Goal: Task Accomplishment & Management: Manage account settings

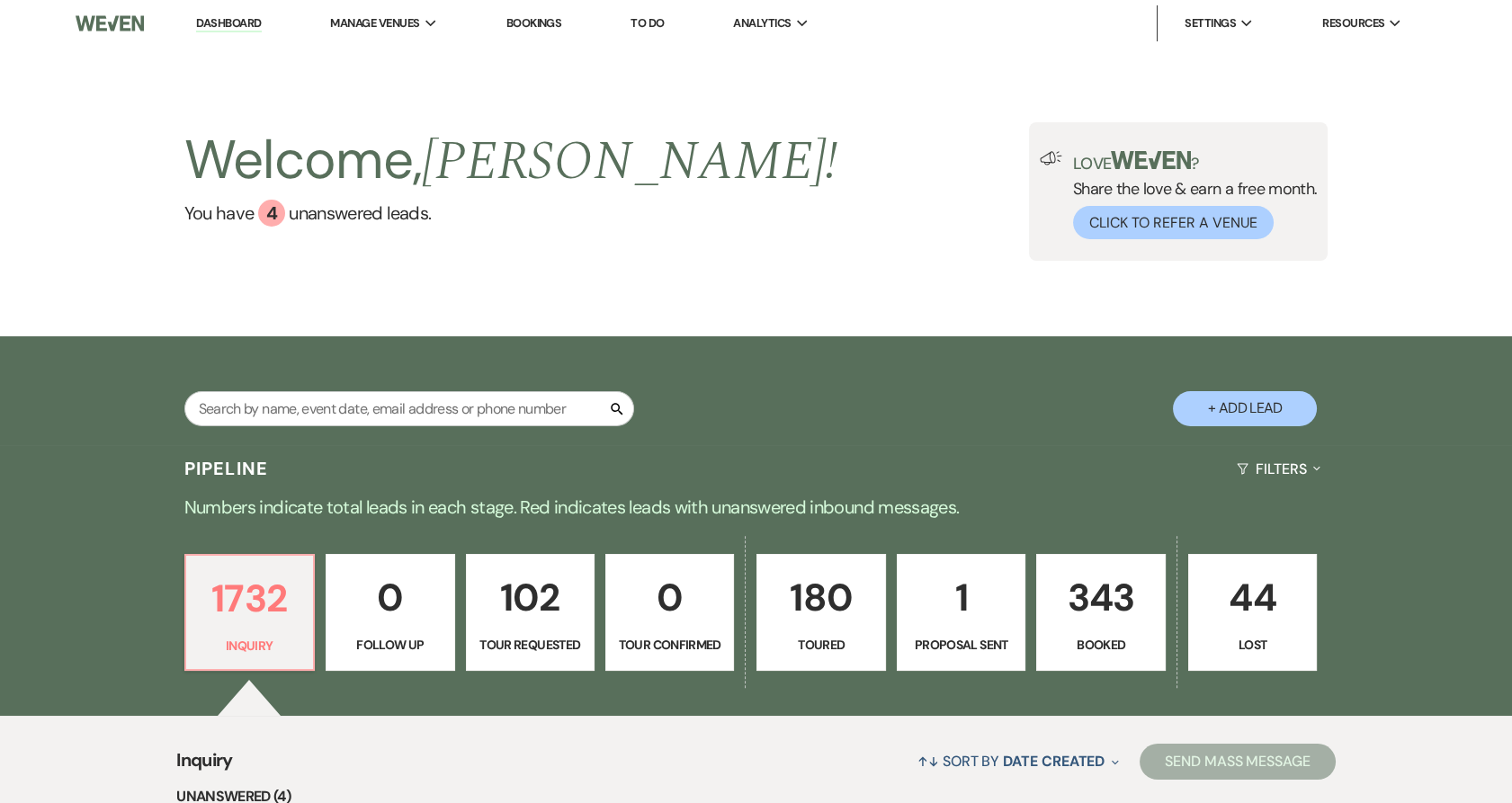
drag, startPoint x: 367, startPoint y: 59, endPoint x: 402, endPoint y: 128, distance: 77.4
click at [0, 0] on li "Urban Daisy Events" at bounding box center [0, 0] width 0 height 0
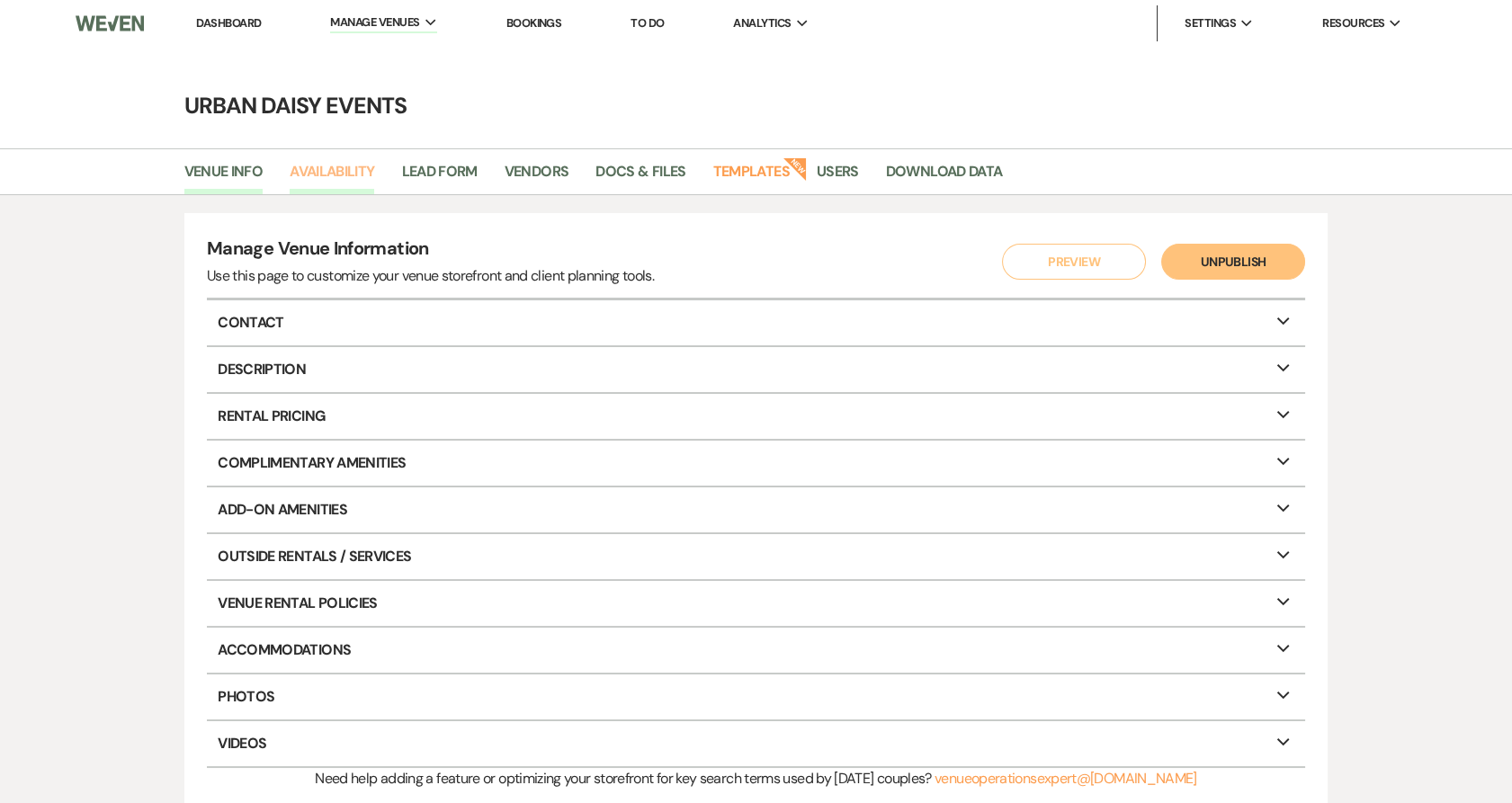
click at [307, 172] on link "Availability" at bounding box center [331, 177] width 84 height 34
select select "2"
select select "2026"
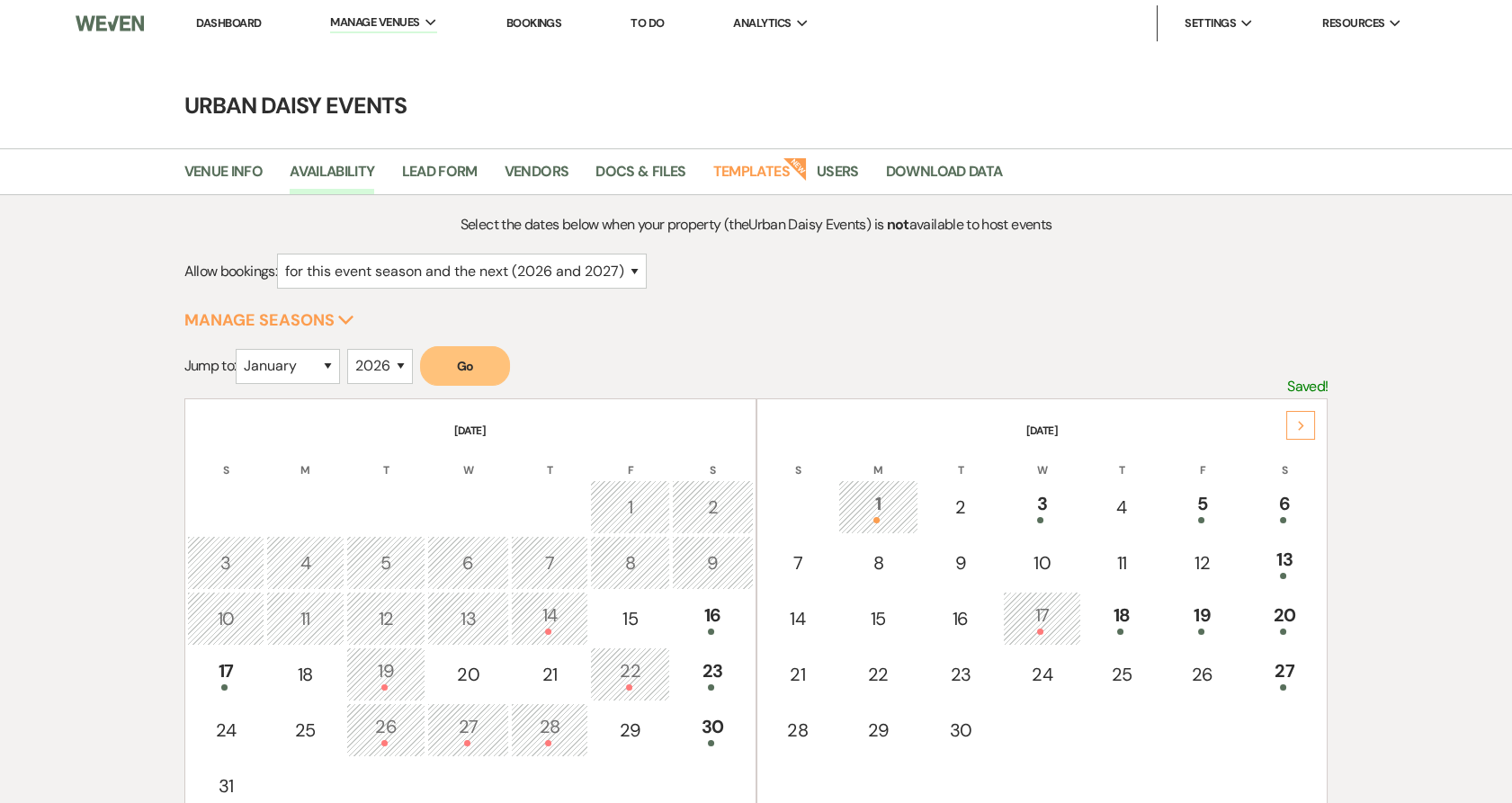
click at [1297, 703] on td at bounding box center [1285, 730] width 82 height 54
click at [1293, 686] on div at bounding box center [1285, 687] width 62 height 6
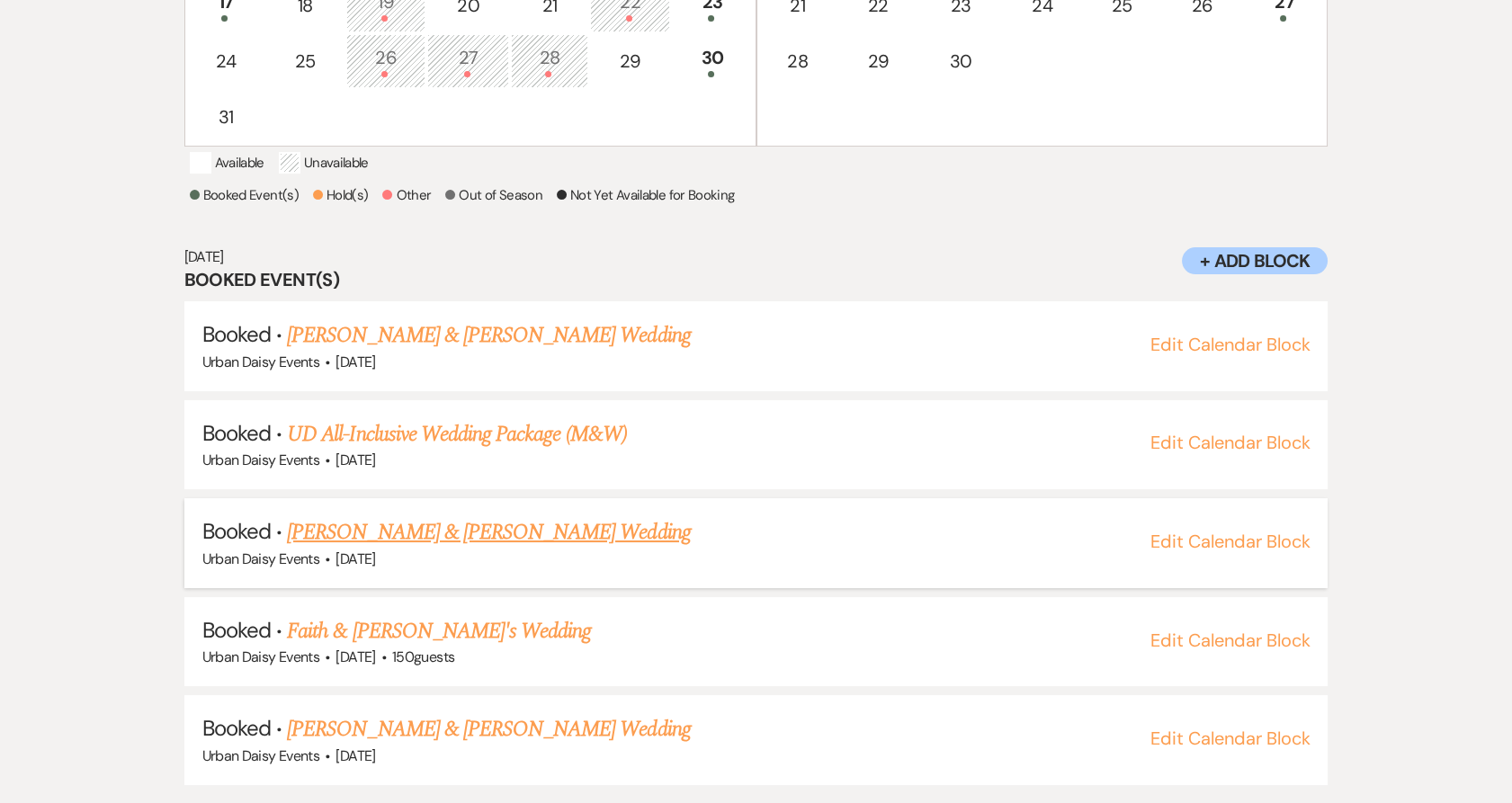
scroll to position [687, 0]
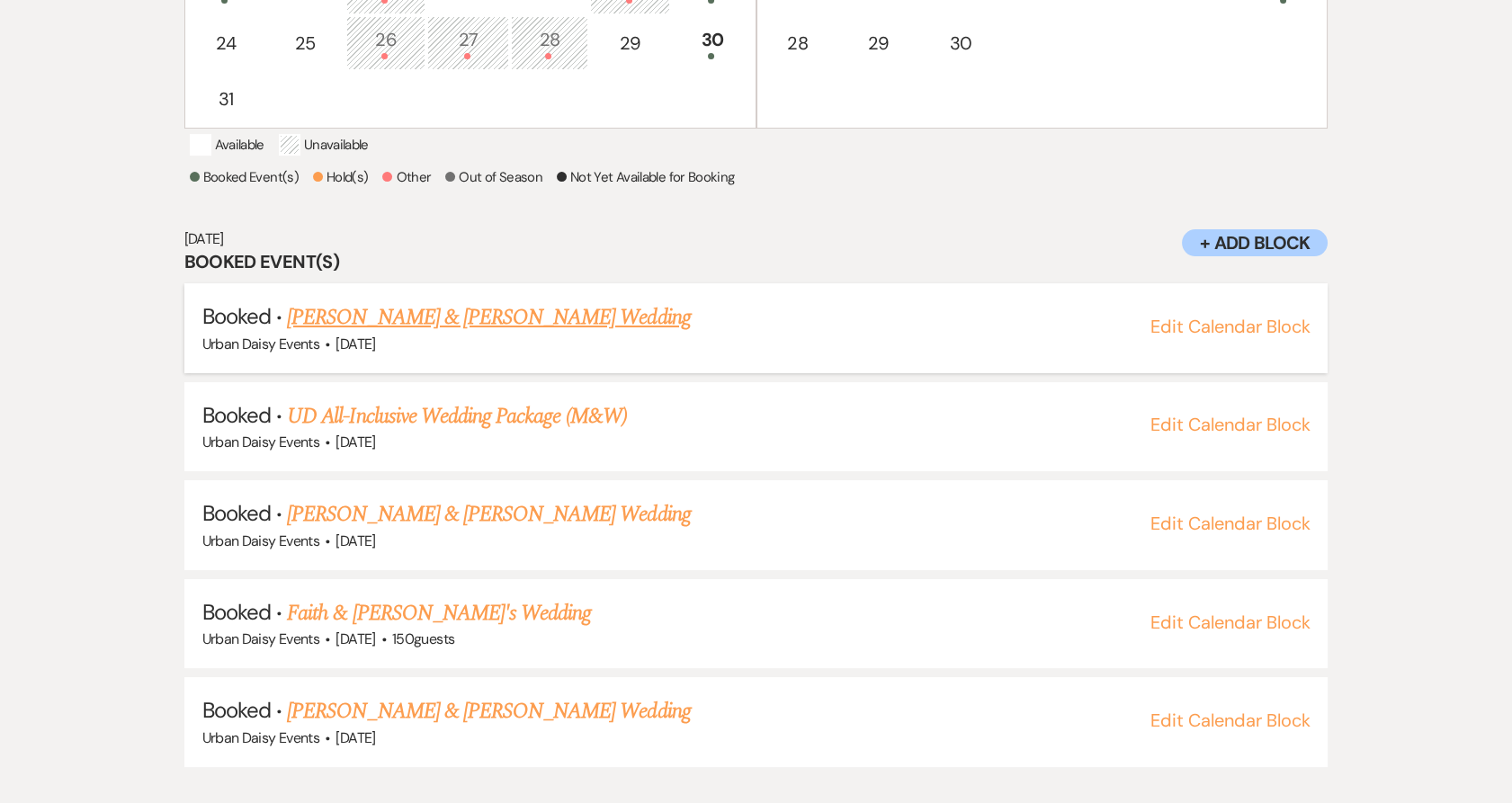
click at [359, 334] on link "[PERSON_NAME] & [PERSON_NAME] Wedding" at bounding box center [488, 318] width 403 height 33
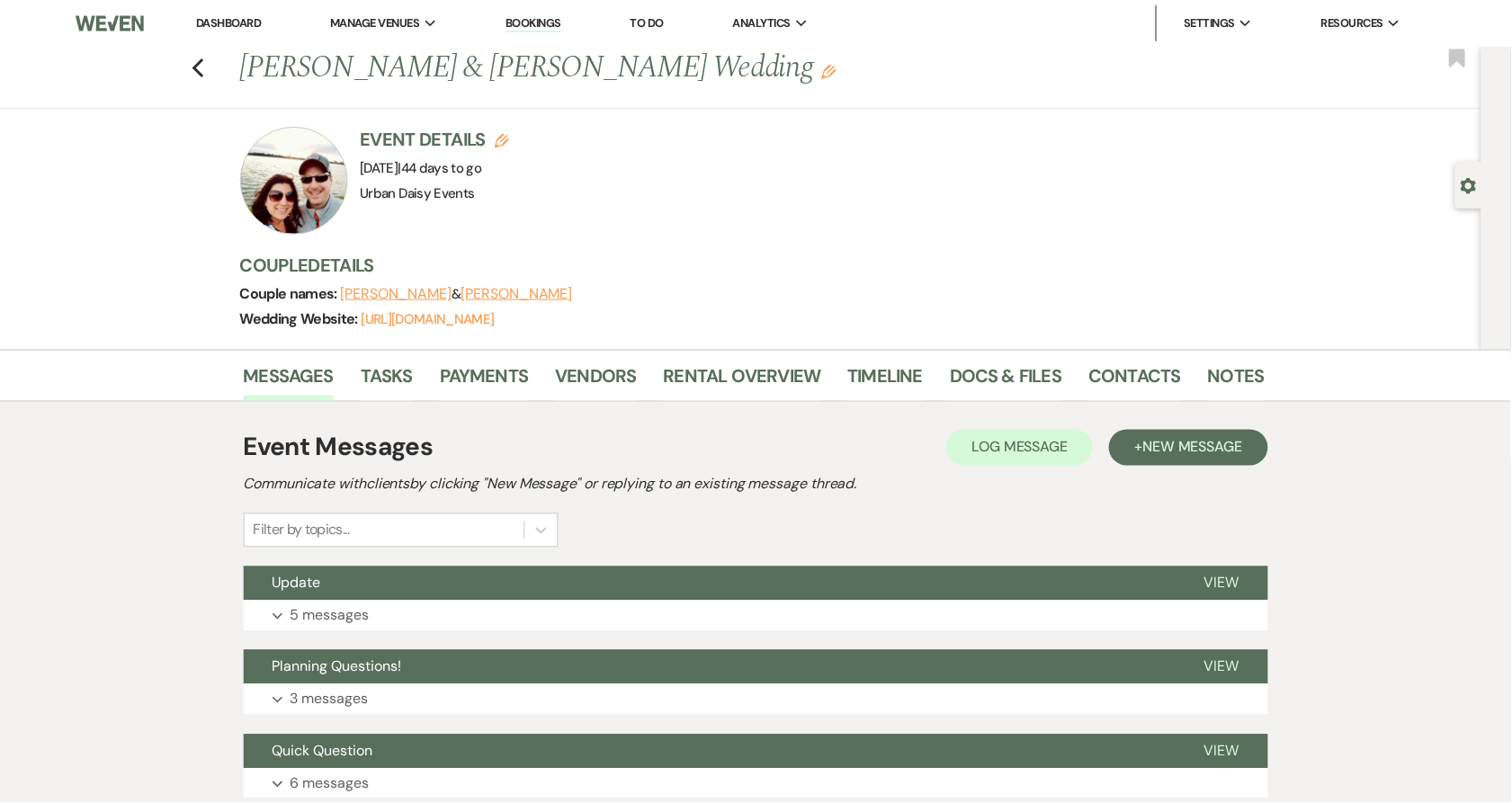
click at [1121, 386] on link "Contacts" at bounding box center [1135, 381] width 93 height 40
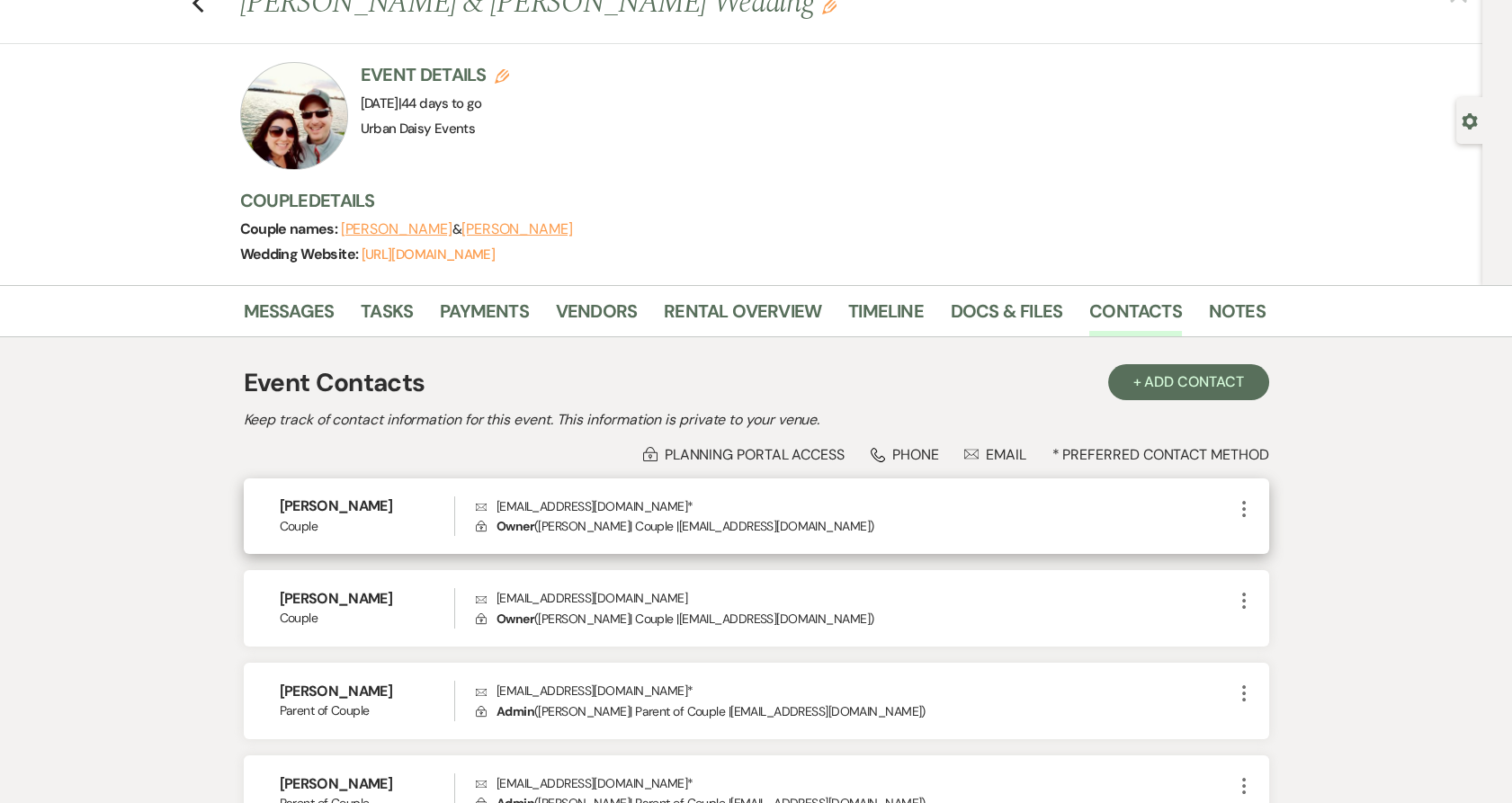
scroll to position [100, 0]
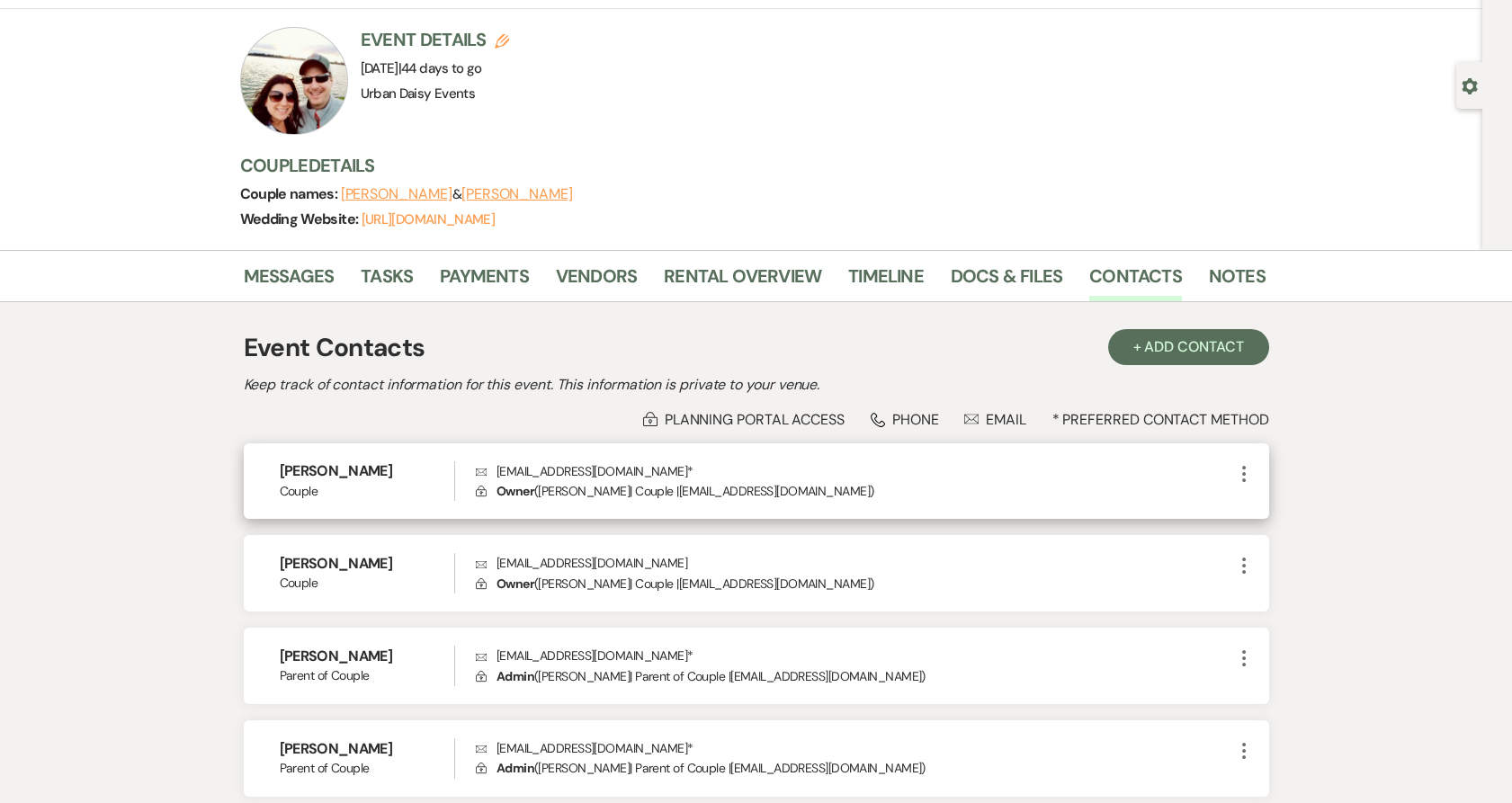
click at [1251, 466] on icon "More" at bounding box center [1244, 474] width 22 height 22
click at [1250, 518] on button "Pencil Edit" at bounding box center [1287, 509] width 107 height 31
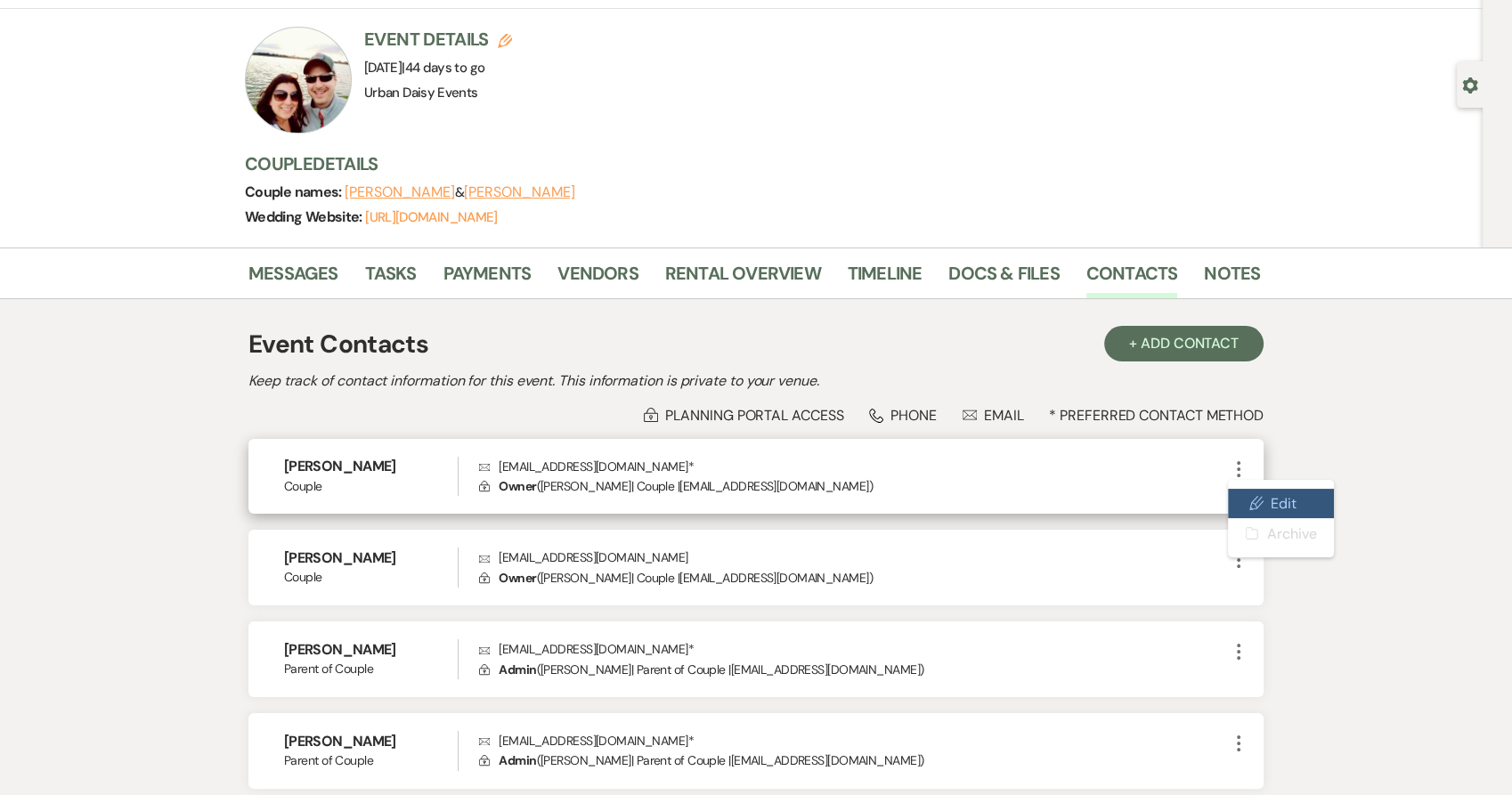
select select "1"
select select "email"
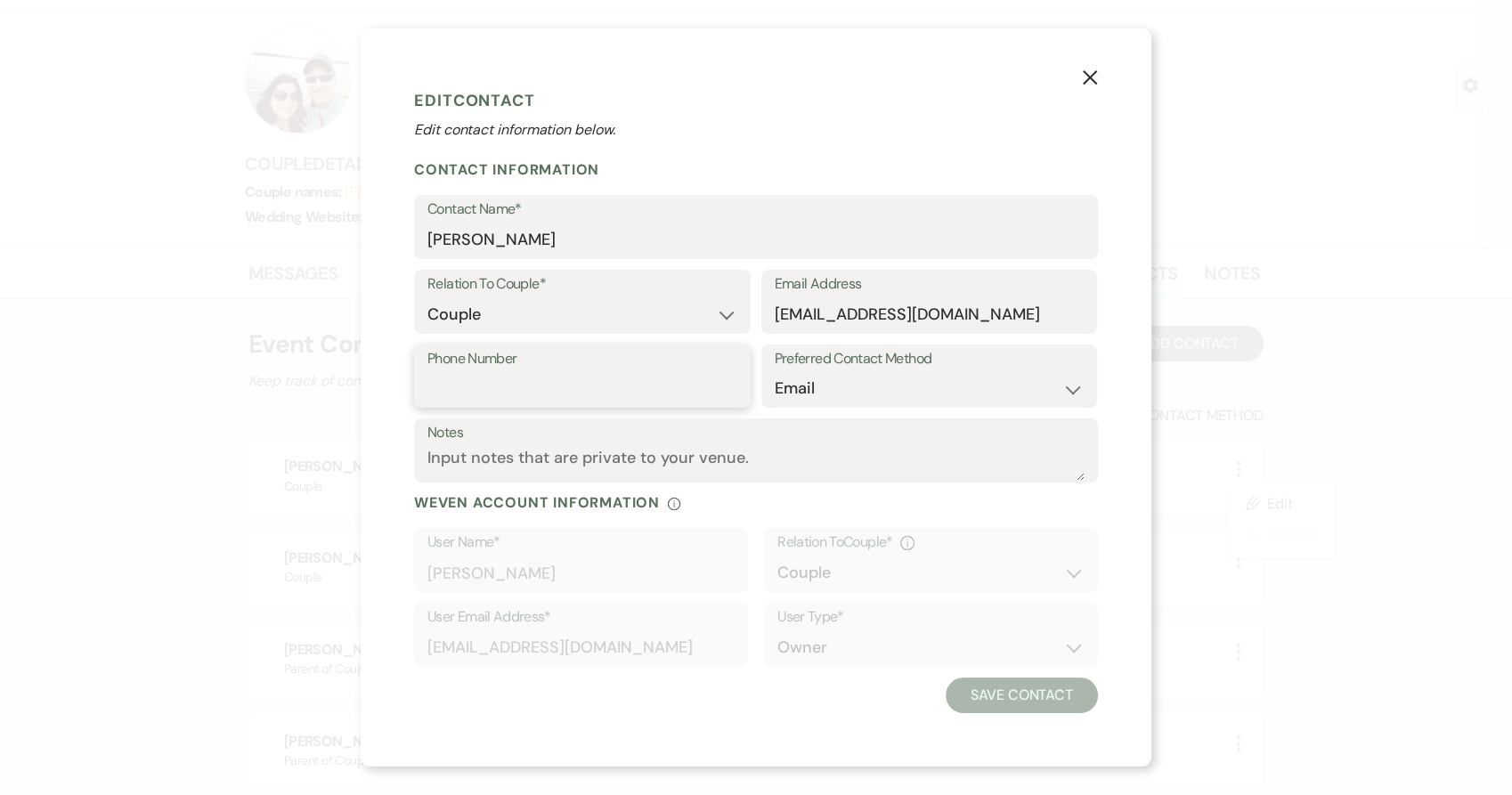
click at [515, 377] on input "Phone Number" at bounding box center [582, 388] width 310 height 35
type input "61279684411"
click at [992, 703] on button "Save Contact" at bounding box center [1021, 695] width 152 height 36
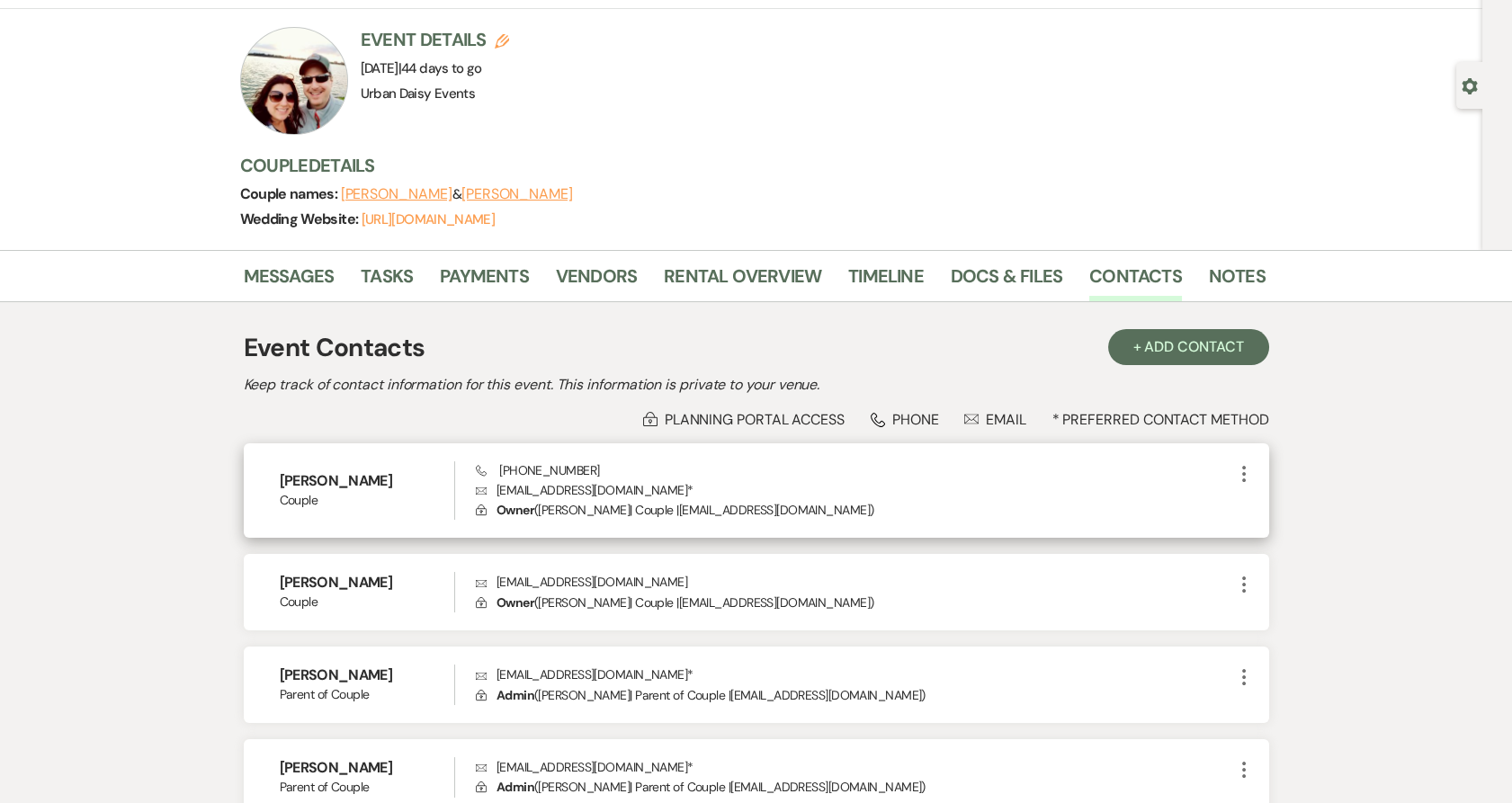
drag, startPoint x: 633, startPoint y: 465, endPoint x: 513, endPoint y: 475, distance: 120.4
click at [513, 475] on div "Phone +6 (127) 968-4411 Envelope beatonkelly33@gmail.com * Lock Owner ( Kelly B…" at bounding box center [854, 490] width 757 height 59
click at [496, 477] on div "Phone +6 (127) 968-4411 Envelope beatonkelly33@gmail.com * Lock Owner ( Kelly B…" at bounding box center [854, 490] width 757 height 59
drag, startPoint x: 498, startPoint y: 472, endPoint x: 605, endPoint y: 464, distance: 107.3
click at [605, 464] on div "Phone +6 (127) 968-4411 Envelope beatonkelly33@gmail.com * Lock Owner ( Kelly B…" at bounding box center [854, 490] width 757 height 59
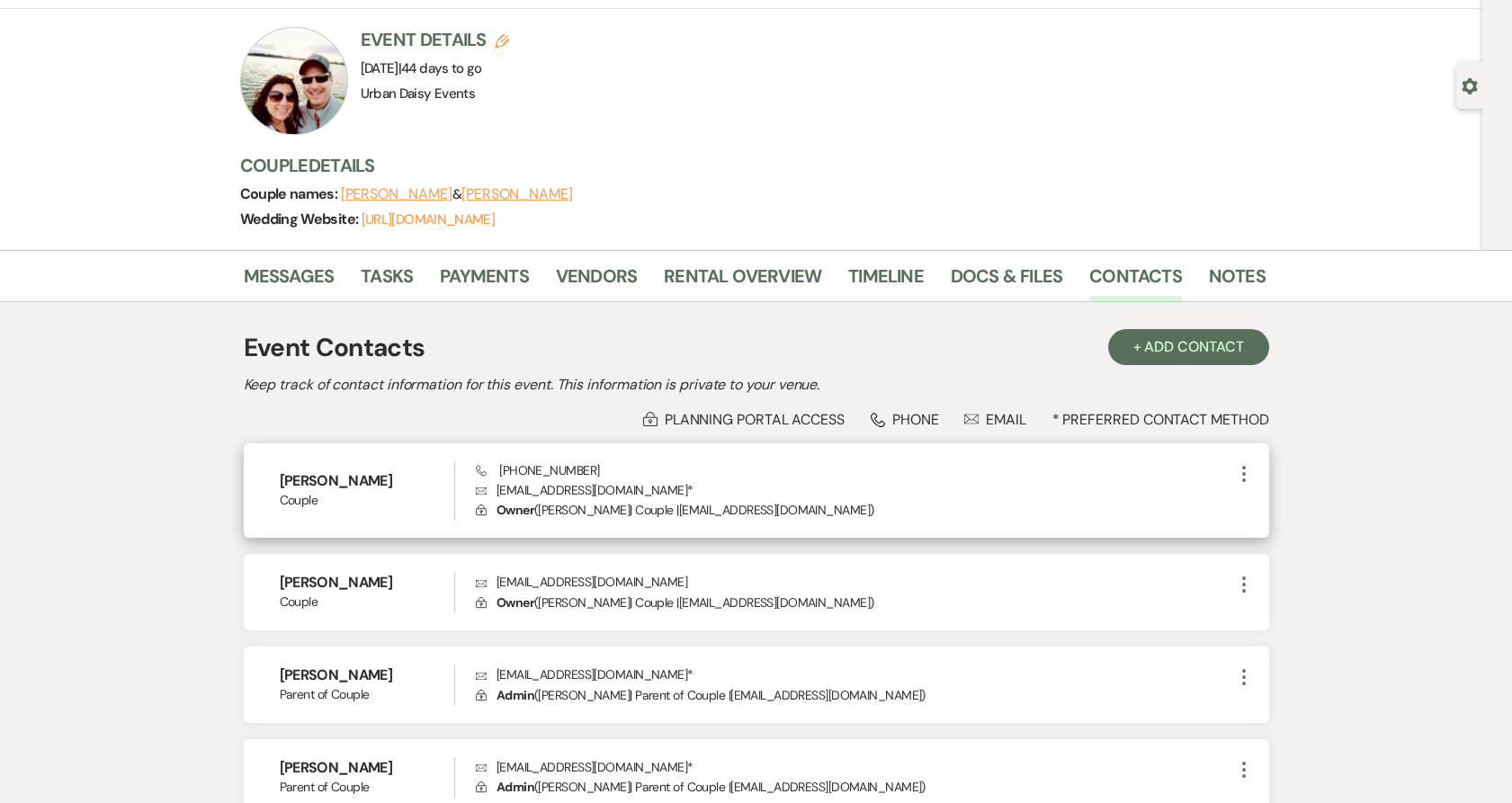
click at [605, 464] on div "Phone +6 (127) 968-4411 Envelope beatonkelly33@gmail.com * Lock Owner ( Kelly B…" at bounding box center [854, 490] width 757 height 59
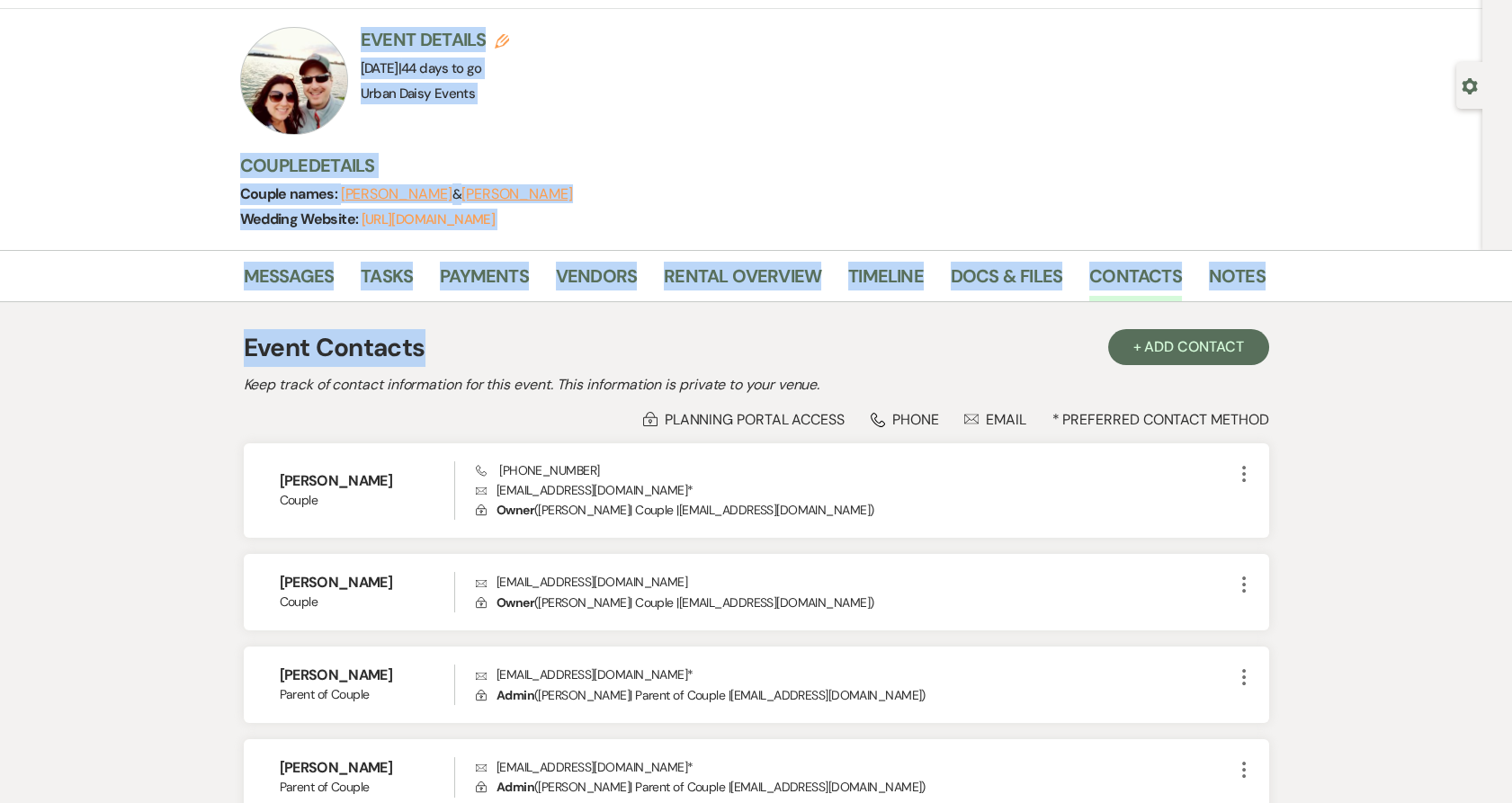
drag, startPoint x: 165, startPoint y: 18, endPoint x: 542, endPoint y: 323, distance: 484.9
click at [542, 323] on div "Previous Kelly Beaton & Jenna Pernar's Wedding Edit Bookmark Gear Settings Even…" at bounding box center [756, 403] width 1512 height 912
click at [543, 324] on div "Event Contacts + Add Contact Keep track of contact information for this event. …" at bounding box center [757, 581] width 1026 height 521
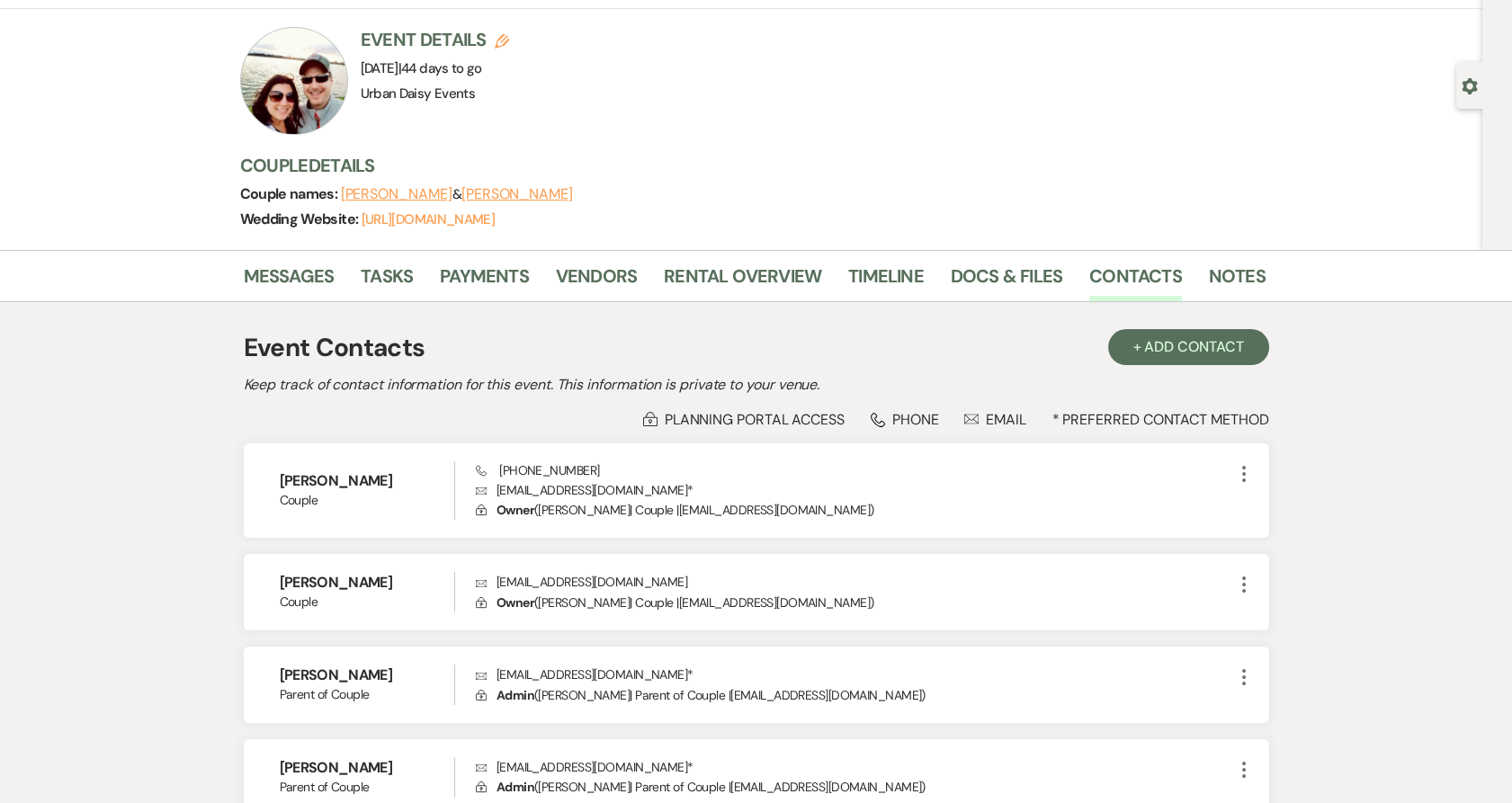
scroll to position [0, 0]
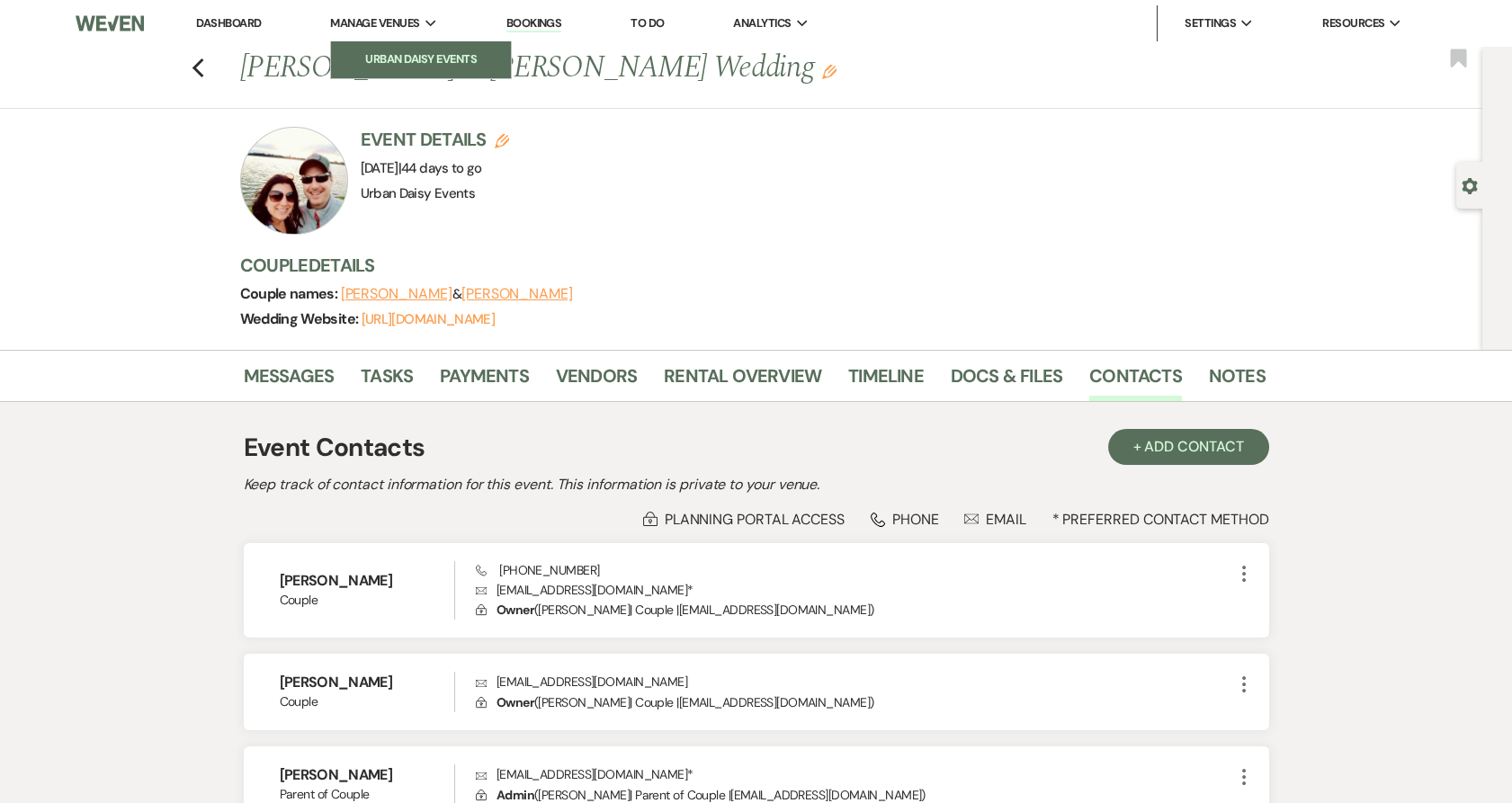
click at [415, 72] on link "Urban Daisy Events" at bounding box center [421, 60] width 180 height 36
